Goal: Task Accomplishment & Management: Use online tool/utility

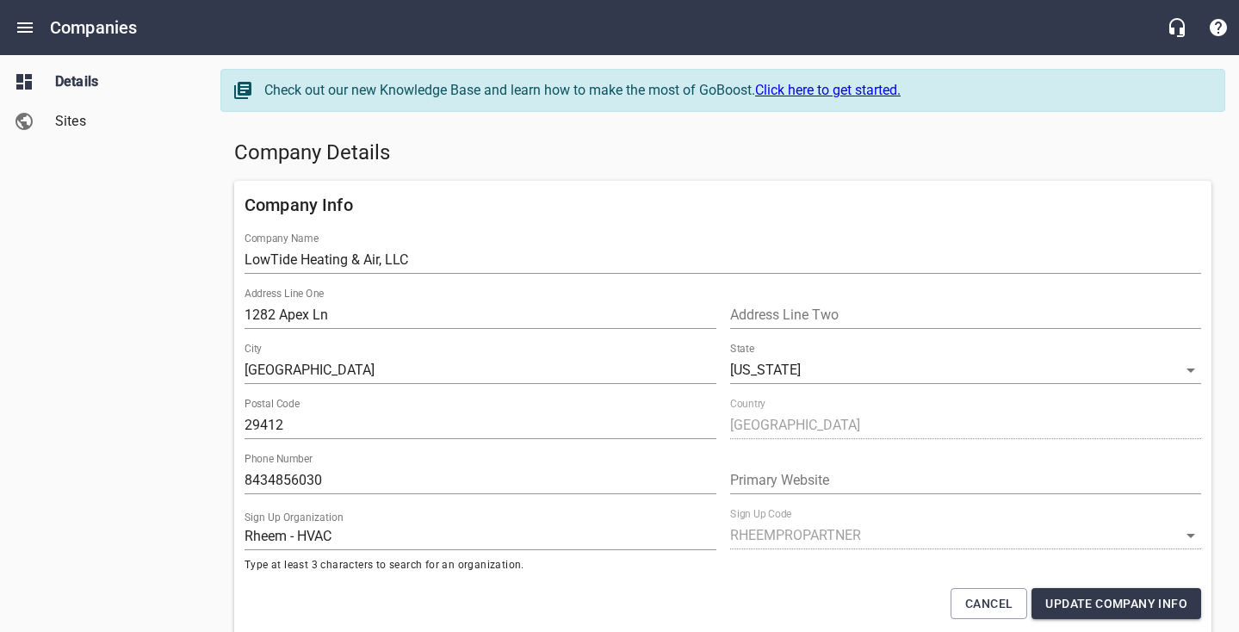
select select "[US_STATE]"
select select "62"
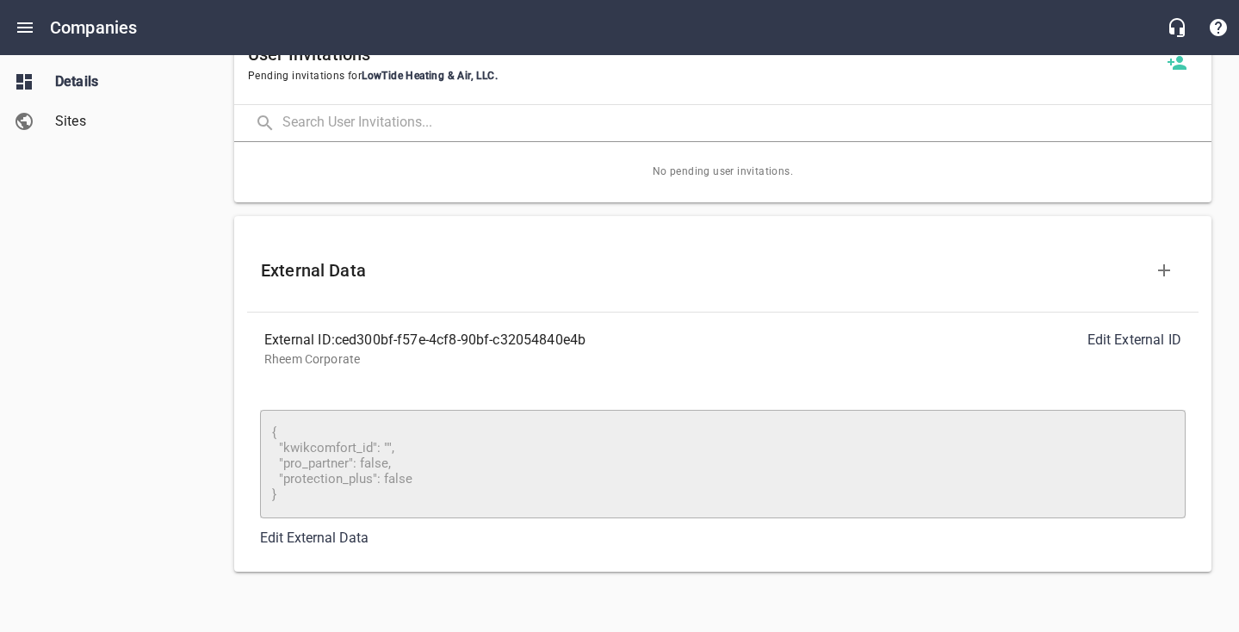
scroll to position [1397, 0]
click at [280, 544] on link "Edit External Data" at bounding box center [314, 538] width 108 height 16
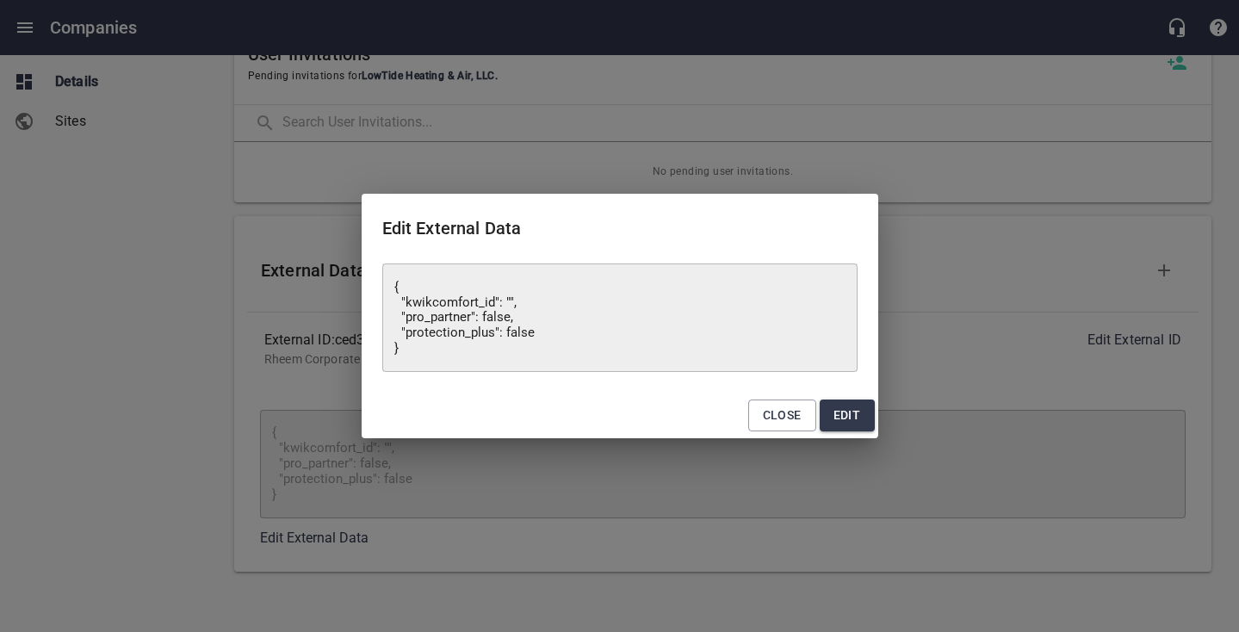
click at [506, 303] on textarea "{ "kwikcomfort_id": "", "pro_partner": false, "protection_plus": false }" at bounding box center [619, 318] width 451 height 77
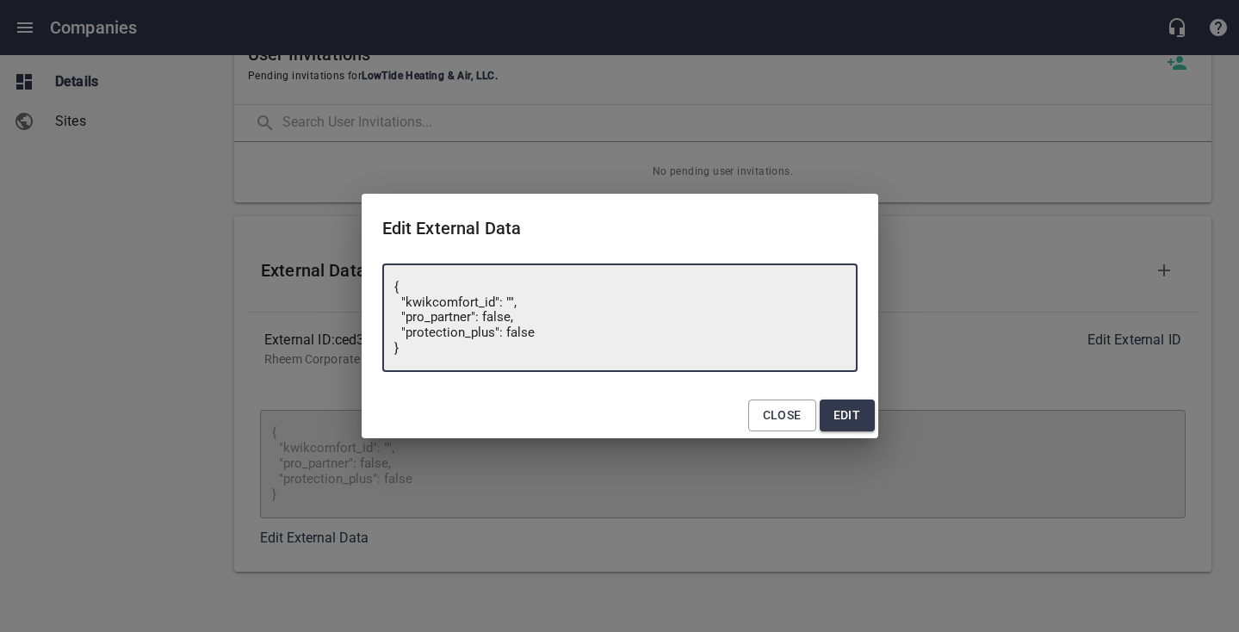
paste textarea "5348121950545333"
type textarea "{ "kwikcomfort_id": "5348121950545333", "pro_partner": false, "protection_plus"…"
click at [839, 419] on span "Edit" at bounding box center [847, 416] width 28 height 22
type textarea "{ "kwikcomfort_id": "", "pro_partner": false, "protection_plus": false }"
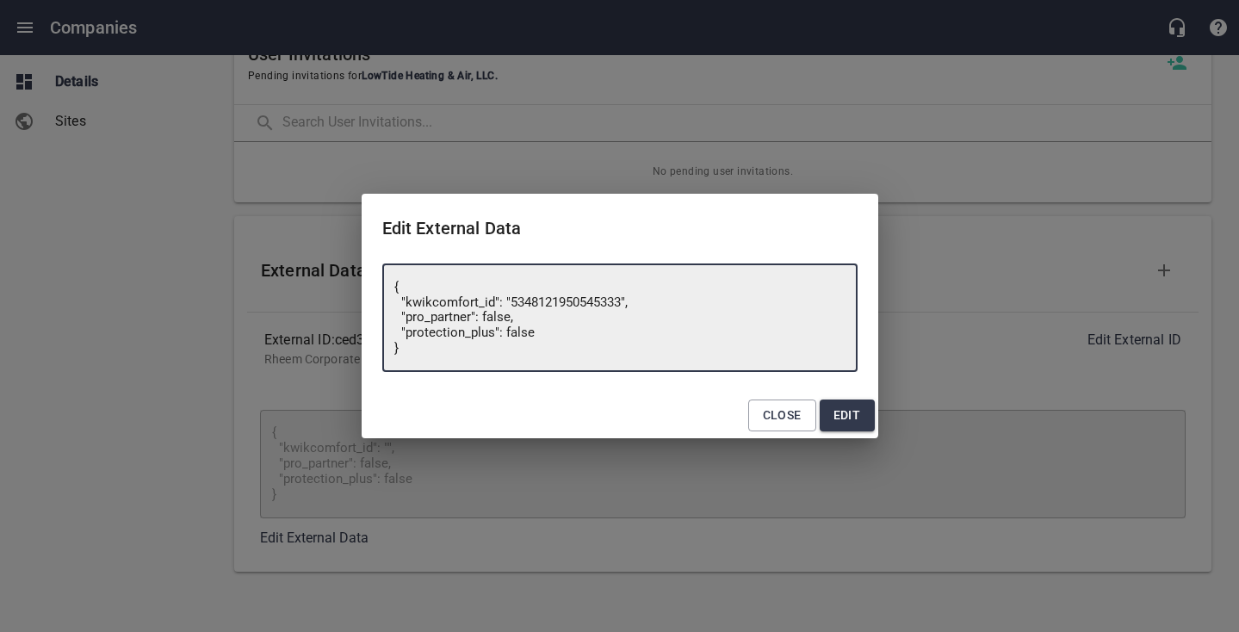
type textarea "{ "kwikcomfort_id": "", "pro_partner": false, "protection_plus": false }"
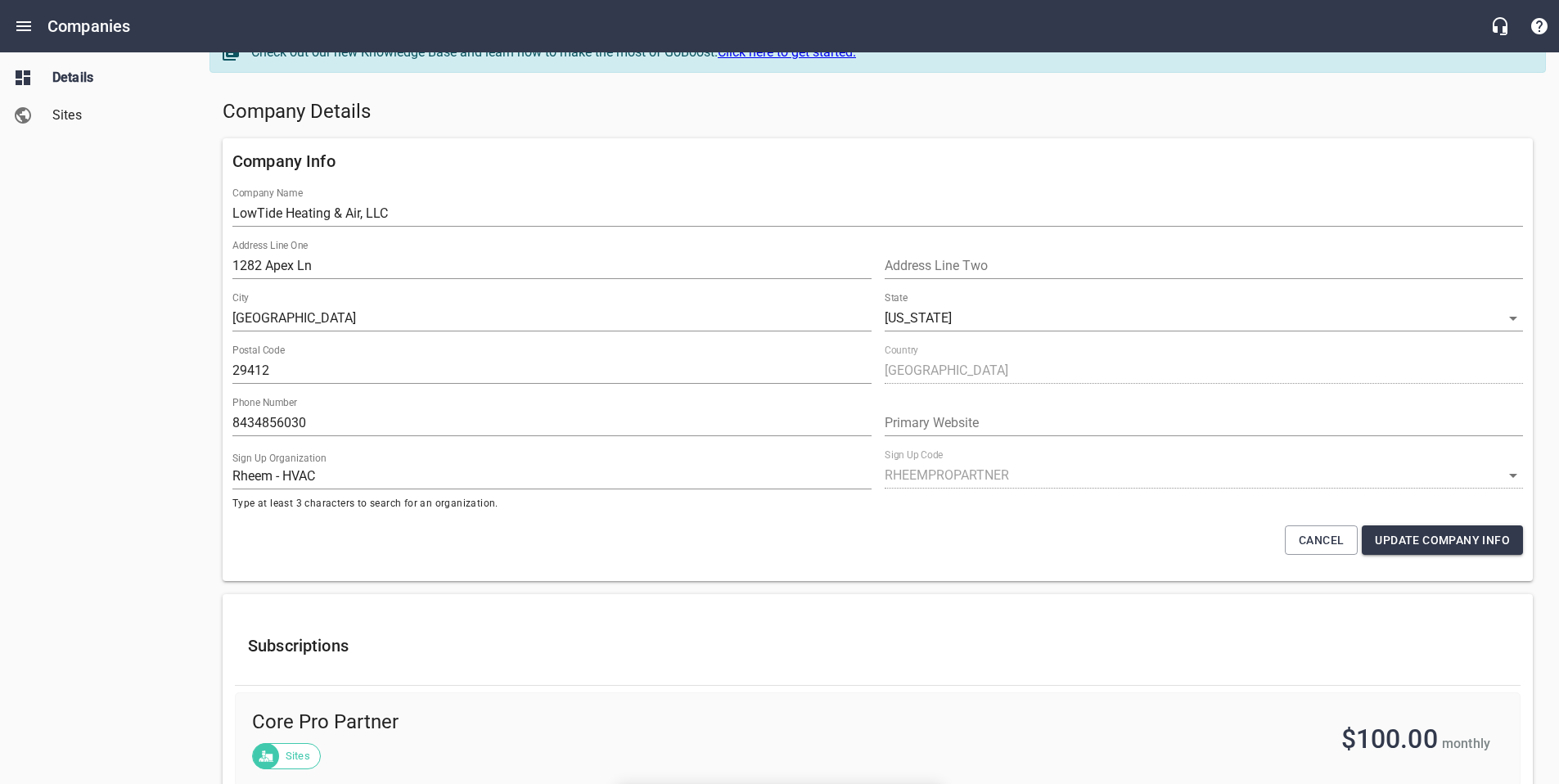
scroll to position [0, 0]
